Goal: Transaction & Acquisition: Subscribe to service/newsletter

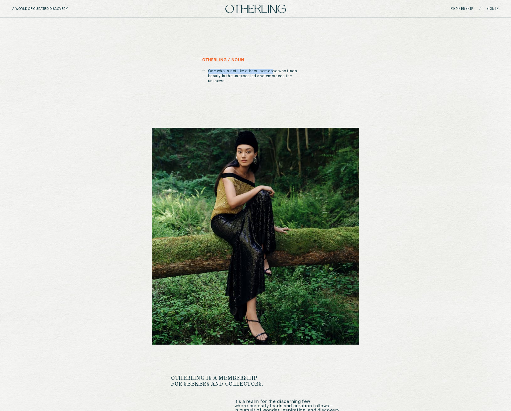
drag, startPoint x: 209, startPoint y: 72, endPoint x: 271, endPoint y: 72, distance: 62.6
click at [271, 72] on p "One who is not like others; someone who finds beauty in the unexpected and embr…" at bounding box center [258, 76] width 101 height 15
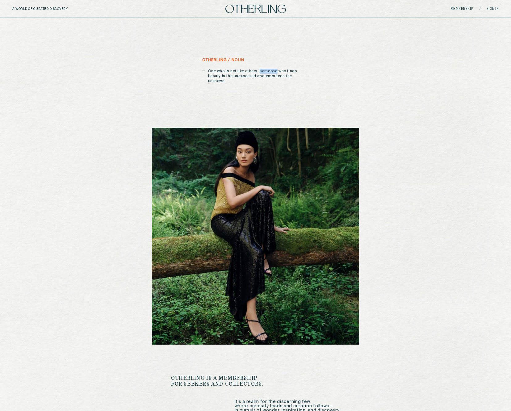
click at [271, 72] on p "One who is not like others; someone who finds beauty in the unexpected and embr…" at bounding box center [258, 76] width 101 height 15
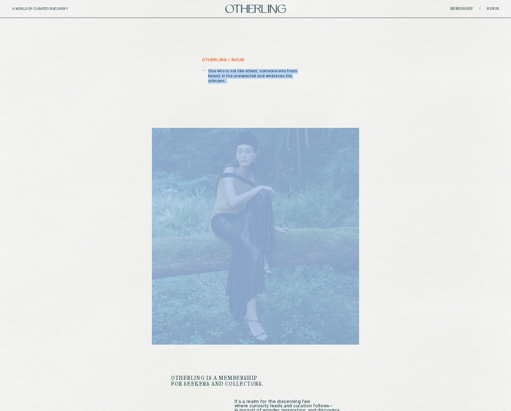
click at [271, 72] on p "One who is not like others; someone who finds beauty in the unexpected and embr…" at bounding box center [258, 76] width 101 height 15
drag, startPoint x: 271, startPoint y: 72, endPoint x: 271, endPoint y: 76, distance: 4.0
click at [271, 74] on p "One who is not like others; someone who finds beauty in the unexpected and embr…" at bounding box center [258, 76] width 101 height 15
click at [271, 76] on p "One who is not like others; someone who finds beauty in the unexpected and embr…" at bounding box center [258, 76] width 101 height 15
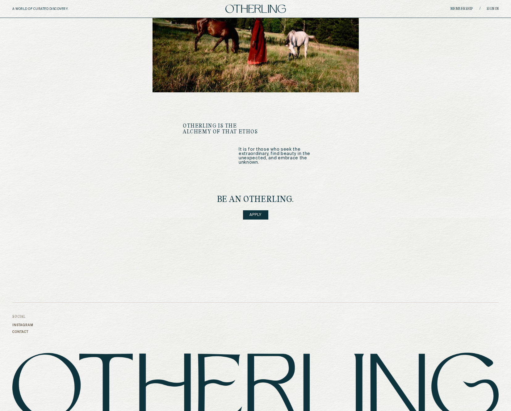
scroll to position [705, 0]
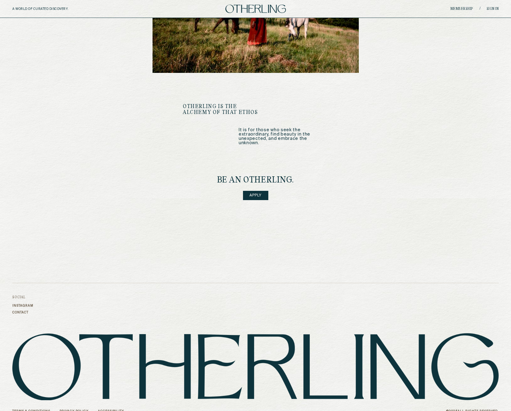
click at [249, 191] on link "Apply" at bounding box center [255, 195] width 25 height 9
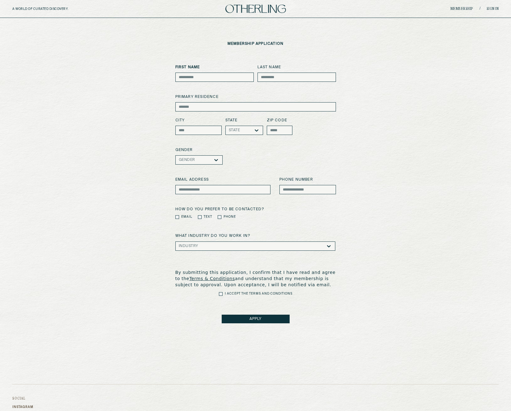
scroll to position [705, 0]
